Goal: Task Accomplishment & Management: Use online tool/utility

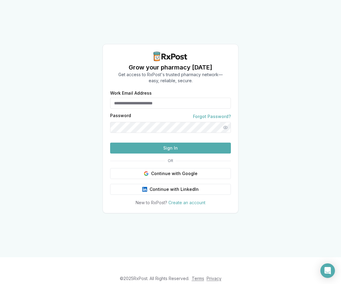
type input "**********"
click at [171, 154] on button "Sign In" at bounding box center [170, 148] width 121 height 11
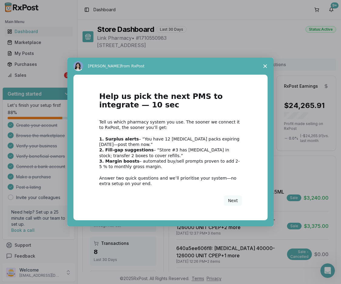
click at [263, 67] on span "Close survey" at bounding box center [265, 66] width 17 height 17
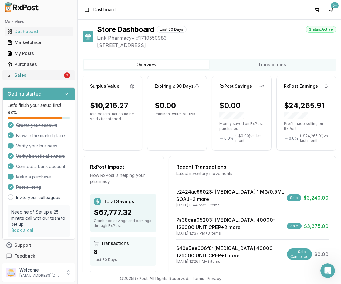
click at [43, 75] on div "Sales" at bounding box center [35, 75] width 56 height 6
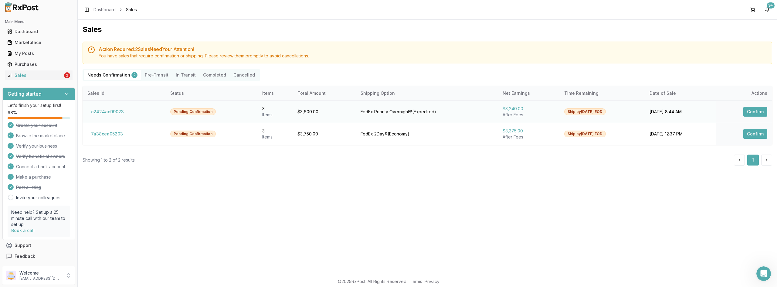
click at [341, 113] on button "Confirm" at bounding box center [755, 112] width 24 height 10
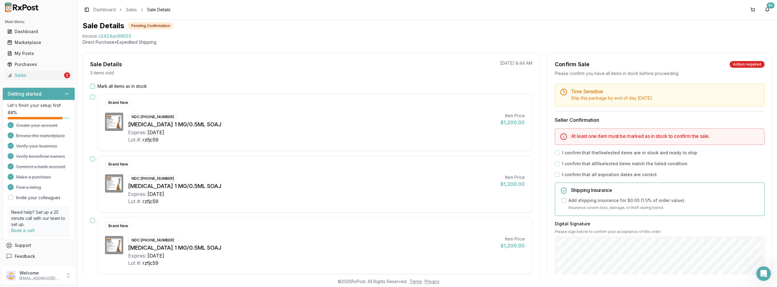
scroll to position [30, 0]
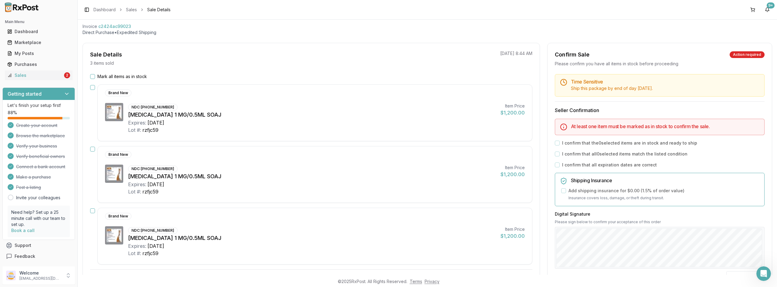
click at [93, 76] on button "Mark all items as in stock" at bounding box center [92, 76] width 5 height 5
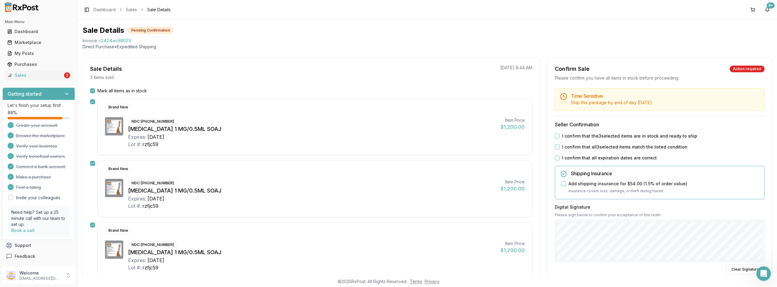
scroll to position [7, 0]
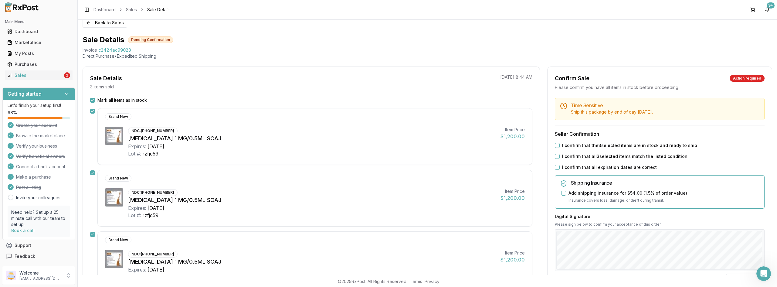
click at [341, 144] on button "I confirm that the 3 selected items are in stock and ready to ship" at bounding box center [557, 145] width 5 height 5
click at [341, 158] on button "I confirm that all 3 selected items match the listed condition" at bounding box center [557, 156] width 5 height 5
click at [341, 168] on button "I confirm that all expiration dates are correct" at bounding box center [557, 167] width 5 height 5
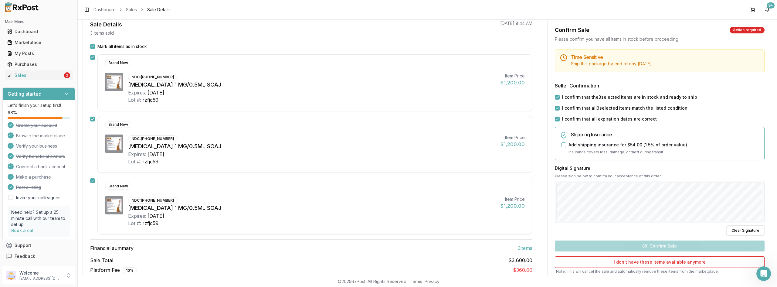
scroll to position [61, 0]
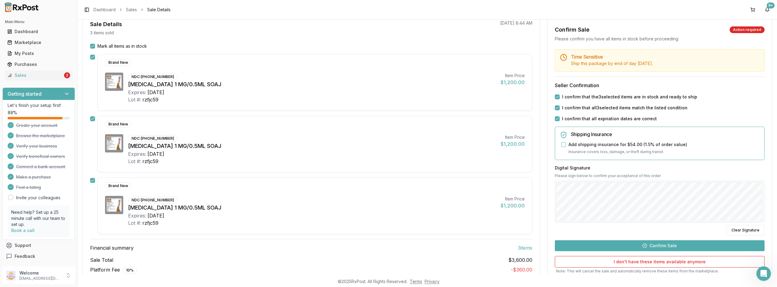
click at [341, 246] on button "Confirm Sale" at bounding box center [660, 245] width 210 height 11
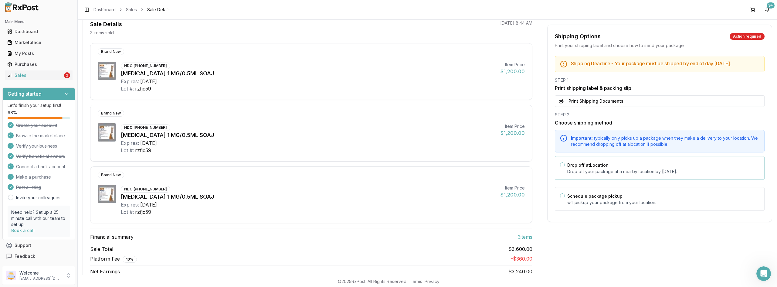
click at [341, 167] on button "Drop off at Location" at bounding box center [562, 164] width 5 height 5
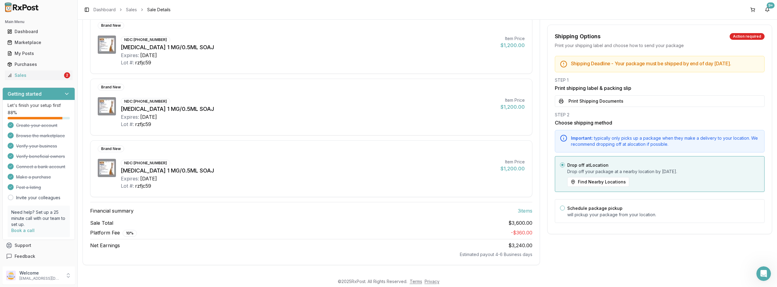
scroll to position [0, 0]
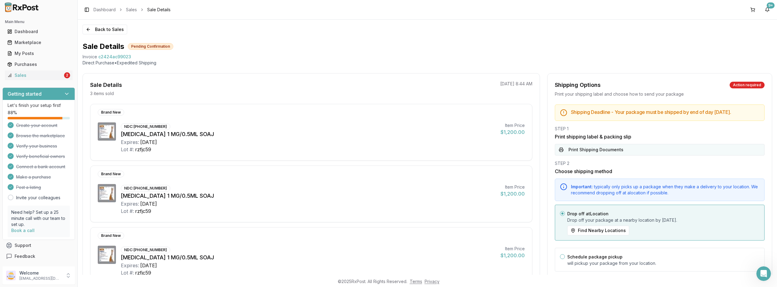
click at [341, 155] on button "Print Shipping Documents" at bounding box center [660, 150] width 210 height 12
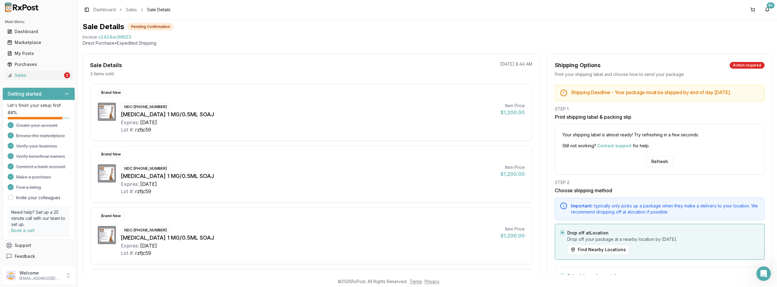
scroll to position [30, 0]
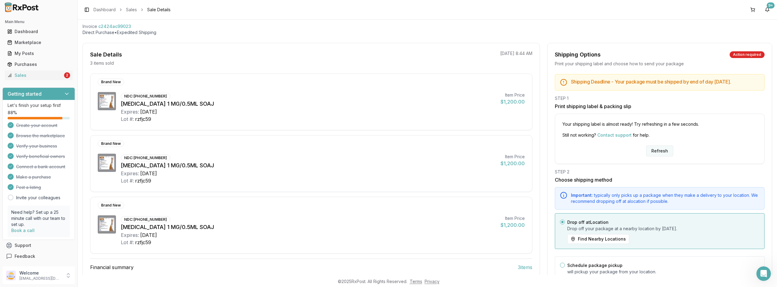
click at [341, 156] on button "Refresh" at bounding box center [659, 150] width 27 height 11
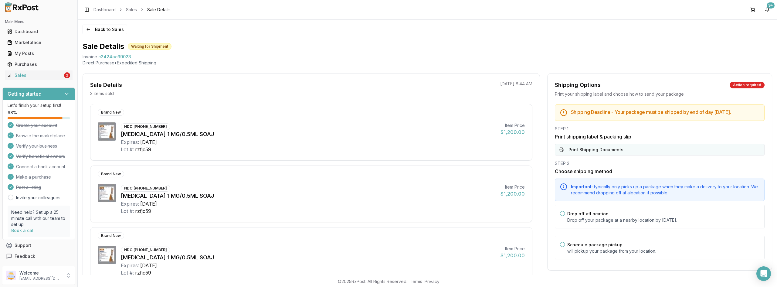
click at [583, 155] on button "Print Shipping Documents" at bounding box center [660, 150] width 210 height 12
click at [32, 75] on div "Sales" at bounding box center [35, 75] width 56 height 6
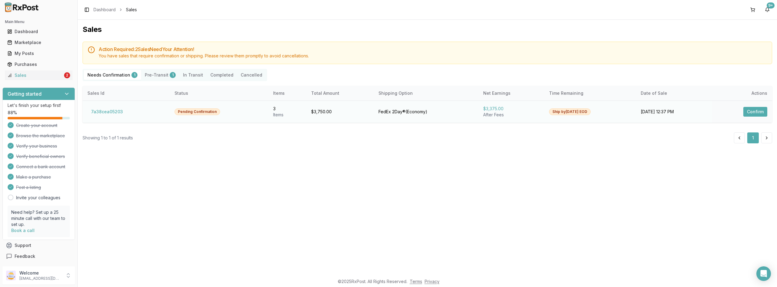
click at [753, 116] on button "Confirm" at bounding box center [755, 112] width 24 height 10
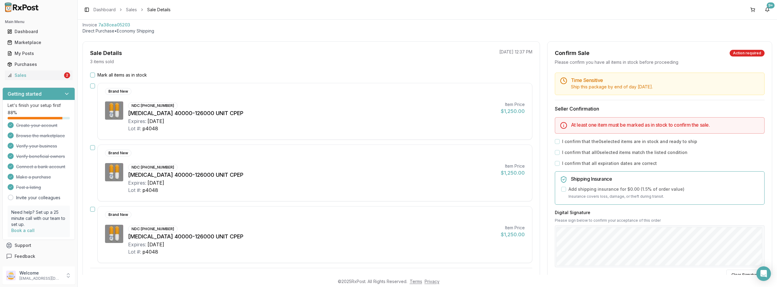
scroll to position [30, 0]
click at [94, 76] on button "Mark all items as in stock" at bounding box center [92, 76] width 5 height 5
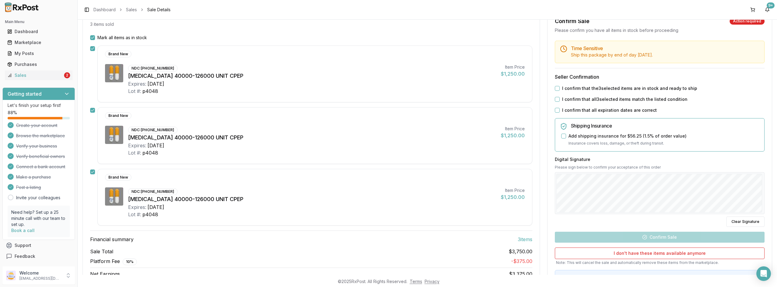
scroll to position [37, 0]
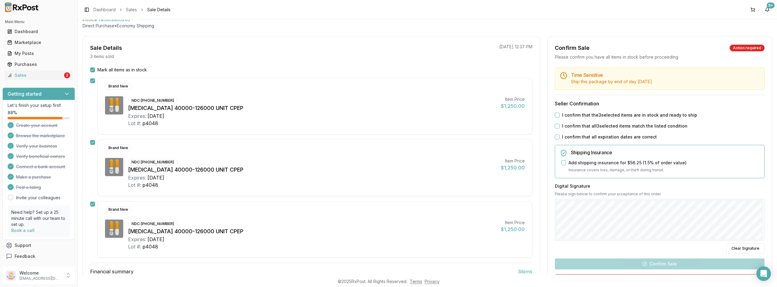
click at [555, 115] on button "I confirm that the 3 selected items are in stock and ready to ship" at bounding box center [557, 115] width 5 height 5
click at [557, 125] on button "I confirm that all 3 selected items match the listed condition" at bounding box center [557, 126] width 5 height 5
click at [556, 136] on button "I confirm that all expiration dates are correct" at bounding box center [557, 136] width 5 height 5
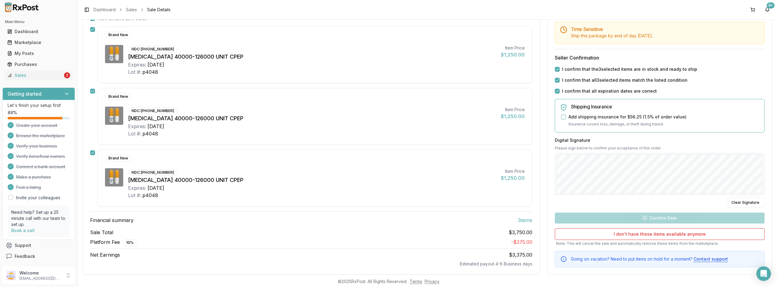
scroll to position [91, 0]
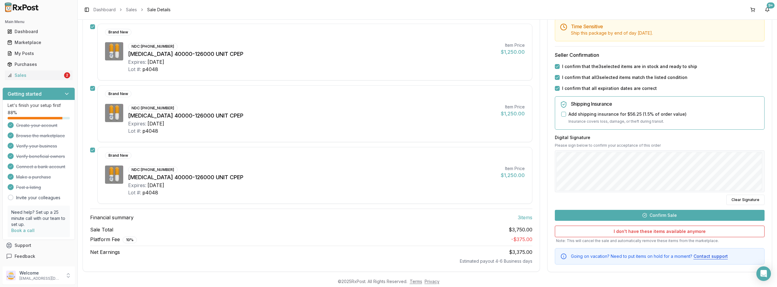
click at [659, 212] on button "Confirm Sale" at bounding box center [660, 214] width 210 height 11
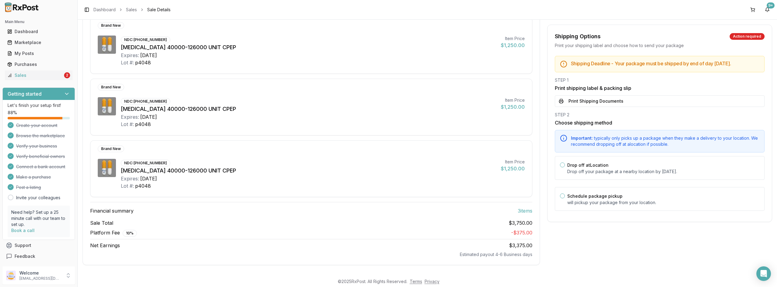
scroll to position [87, 0]
click at [561, 167] on button "Drop off at Location" at bounding box center [562, 164] width 5 height 5
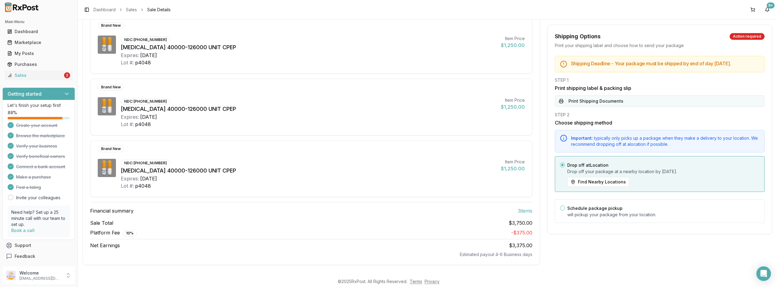
click at [583, 107] on button "Print Shipping Documents" at bounding box center [660, 101] width 210 height 12
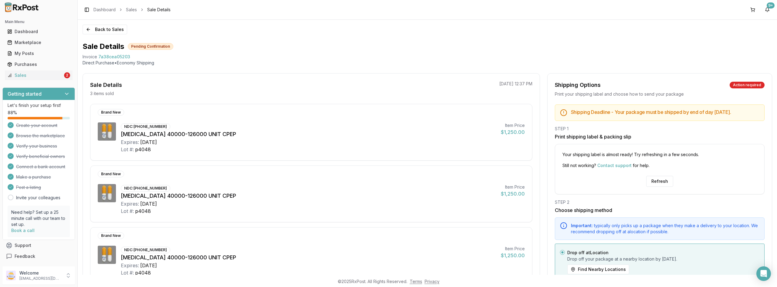
scroll to position [30, 0]
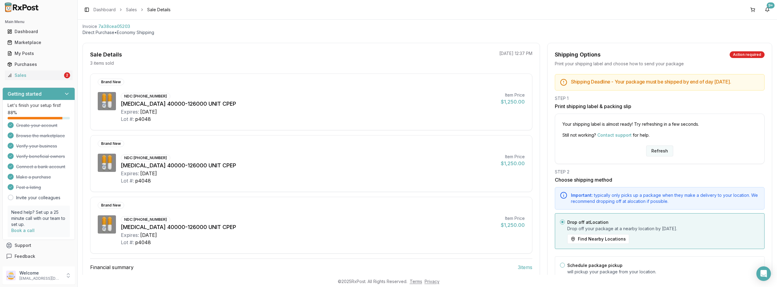
click at [653, 156] on button "Refresh" at bounding box center [659, 150] width 27 height 11
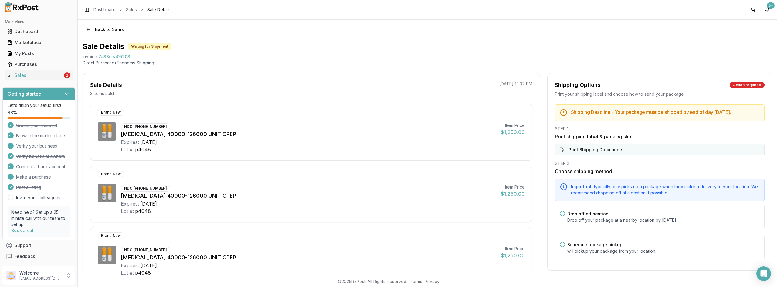
click at [585, 151] on button "Print Shipping Documents" at bounding box center [660, 150] width 210 height 12
